Goal: Task Accomplishment & Management: Manage account settings

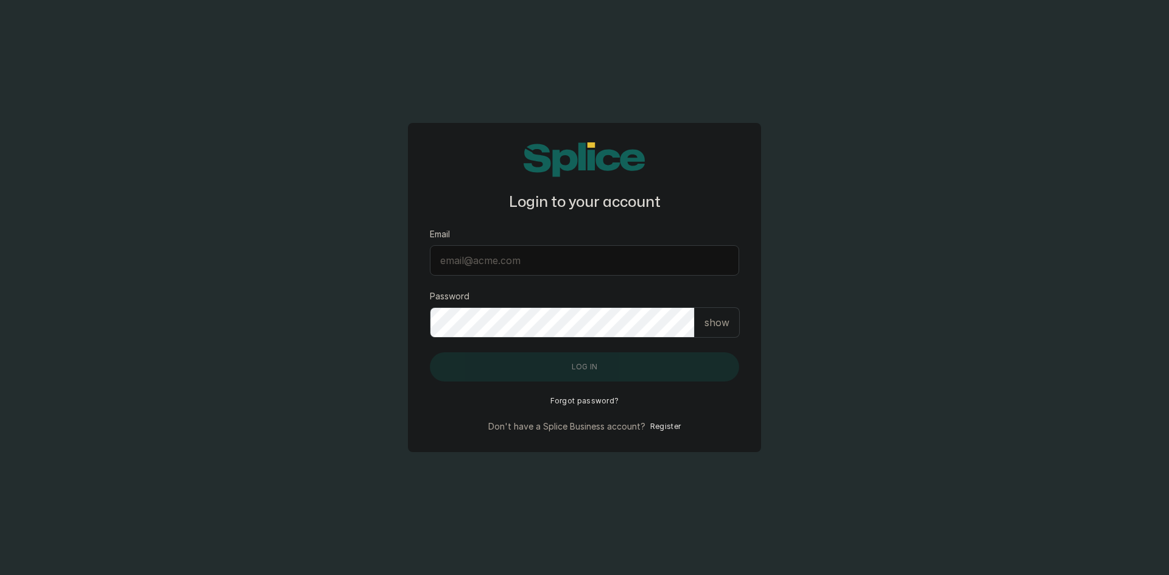
type input "connect@thebraidingvault.com"
click at [505, 371] on button "Log in" at bounding box center [584, 367] width 309 height 29
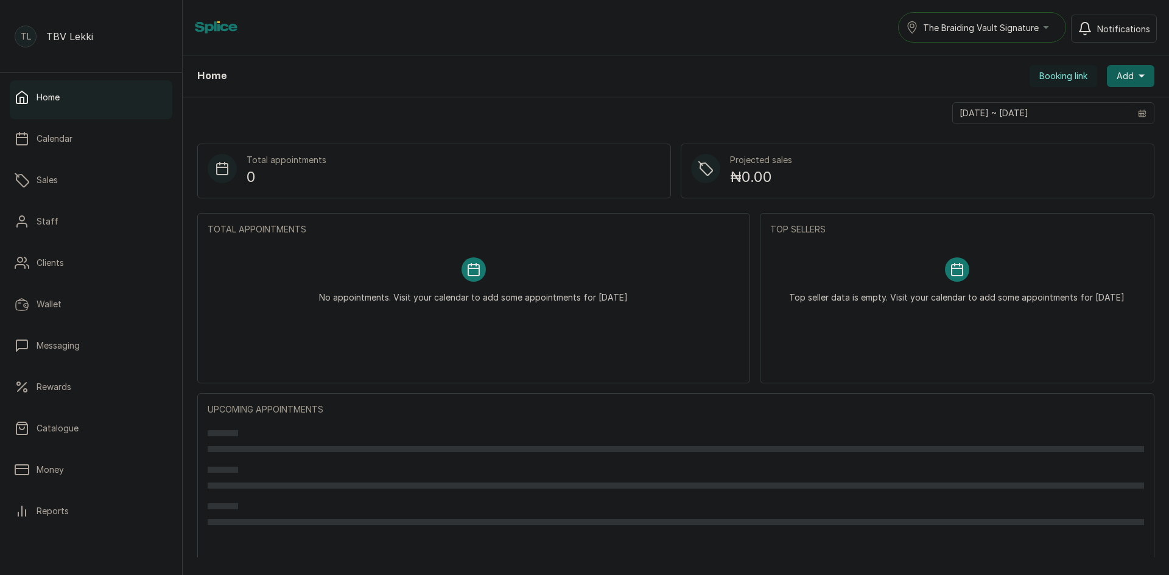
click at [970, 23] on span "The Braiding Vault Signature" at bounding box center [981, 27] width 116 height 13
click at [1009, 83] on span "The Braiding Vault" at bounding box center [997, 81] width 149 height 15
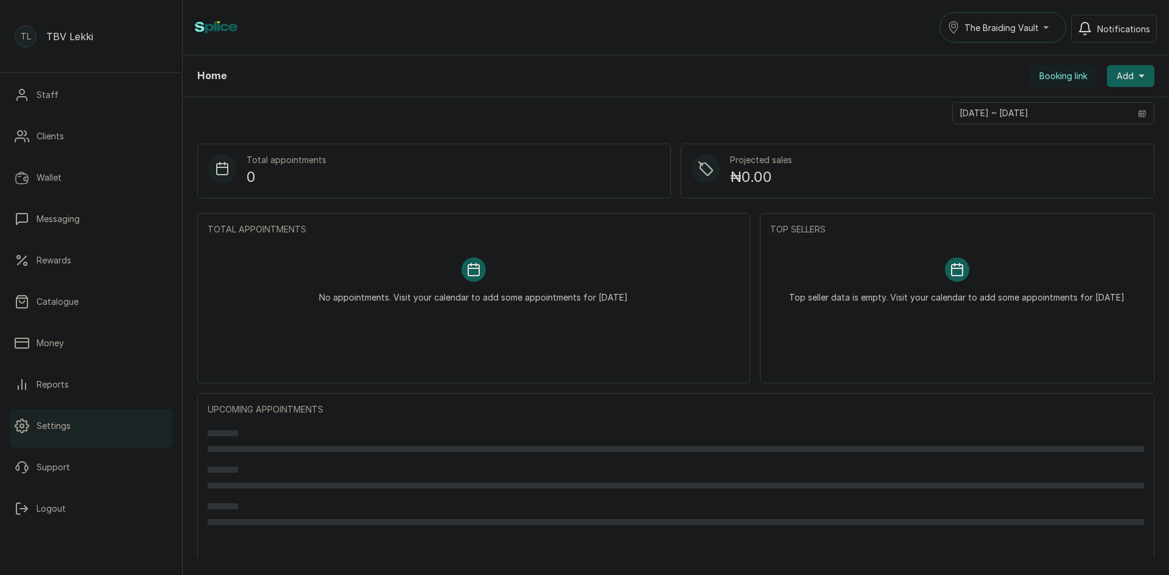
click at [80, 434] on link "Settings" at bounding box center [91, 426] width 163 height 34
